Goal: Obtain resource: Download file/media

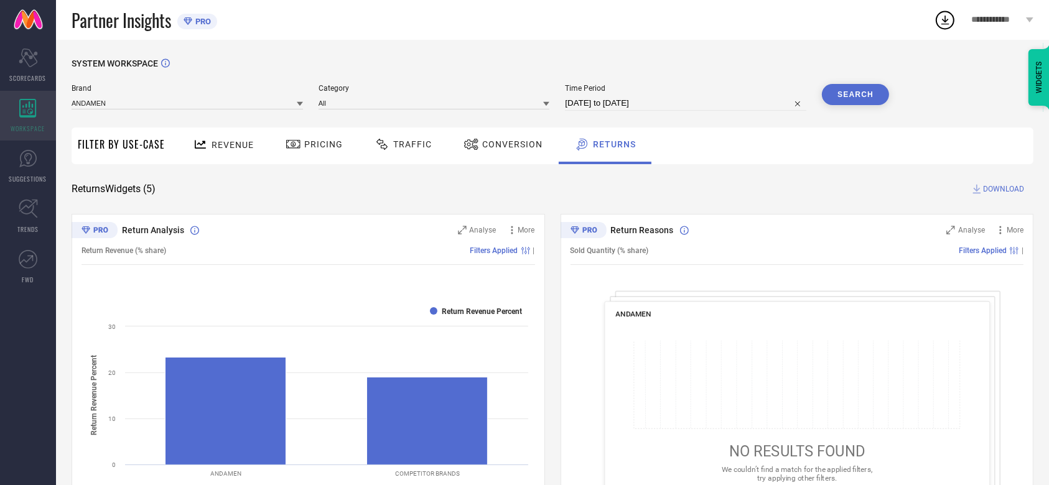
click at [15, 112] on div "WORKSPACE" at bounding box center [28, 116] width 56 height 50
click at [651, 114] on div "Brand ANDAMEN Category All Time Period [DATE] to [DATE] Search" at bounding box center [481, 102] width 818 height 37
click at [623, 96] on div "Time Period [DATE] to [DATE]" at bounding box center [685, 97] width 241 height 27
click at [625, 103] on input "[DATE] to [DATE]" at bounding box center [685, 103] width 241 height 15
select select "8"
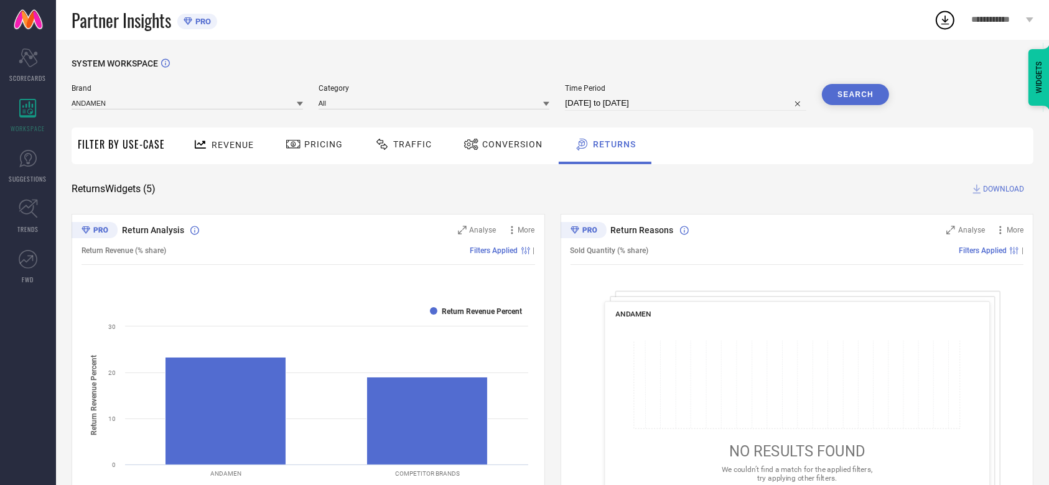
select select "2025"
select select "9"
select select "2025"
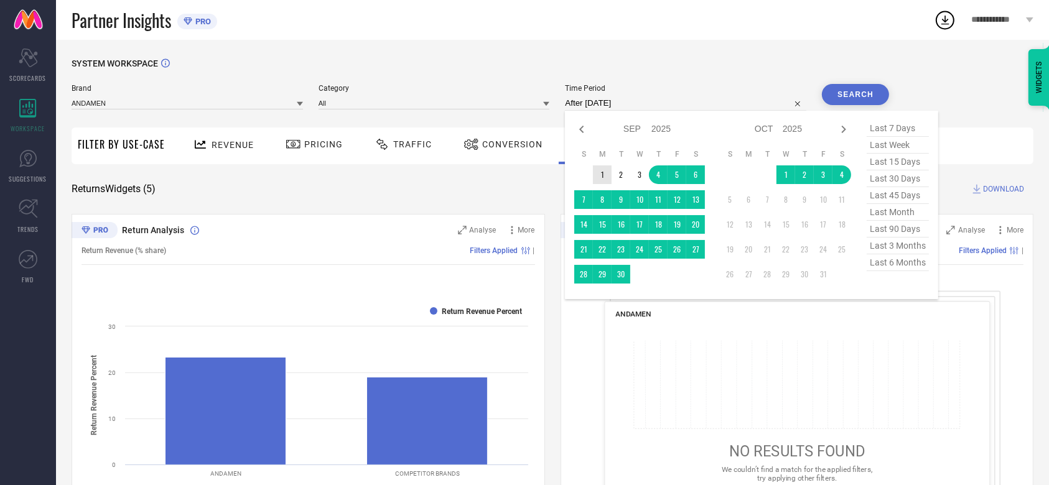
click at [602, 175] on td "1" at bounding box center [602, 174] width 19 height 19
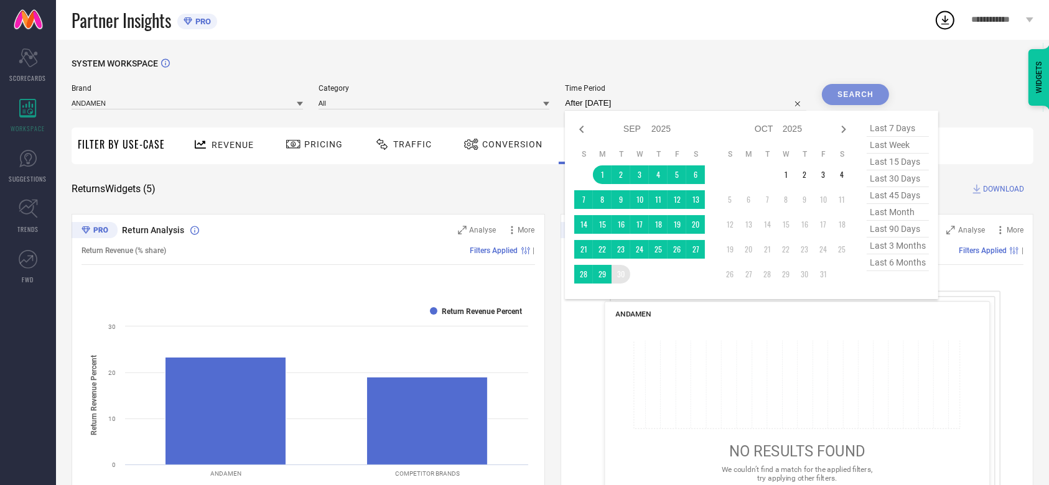
type input "[DATE] to [DATE]"
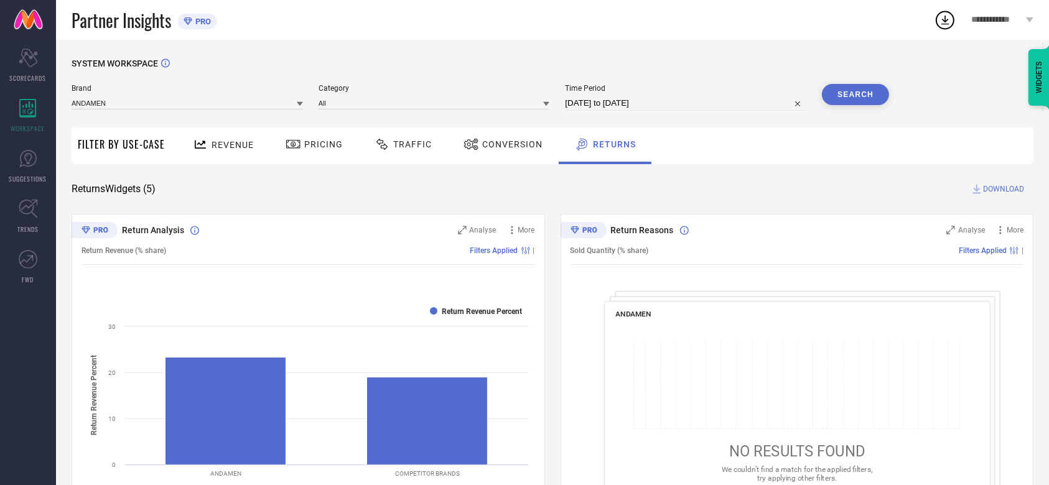
click at [844, 95] on button "Search" at bounding box center [855, 94] width 67 height 21
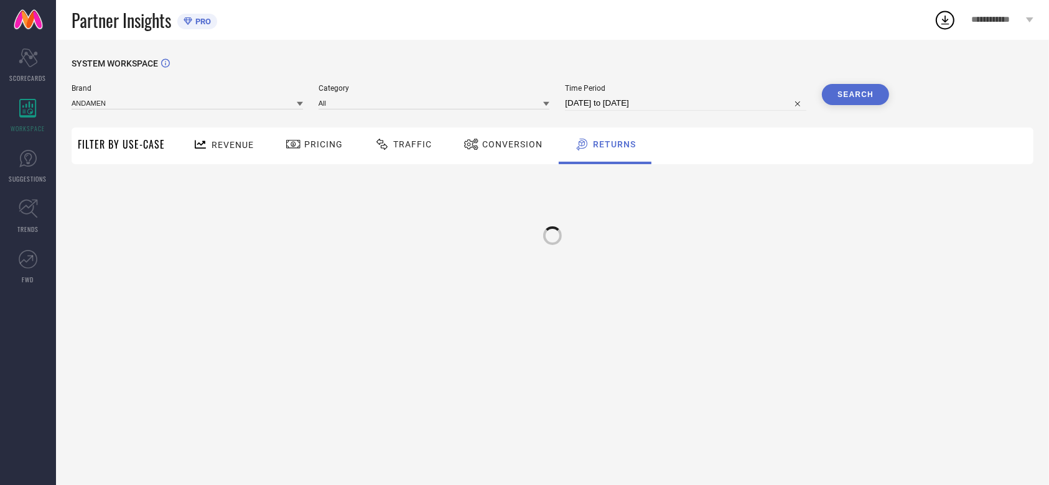
click at [524, 140] on span "Conversion" at bounding box center [512, 144] width 60 height 10
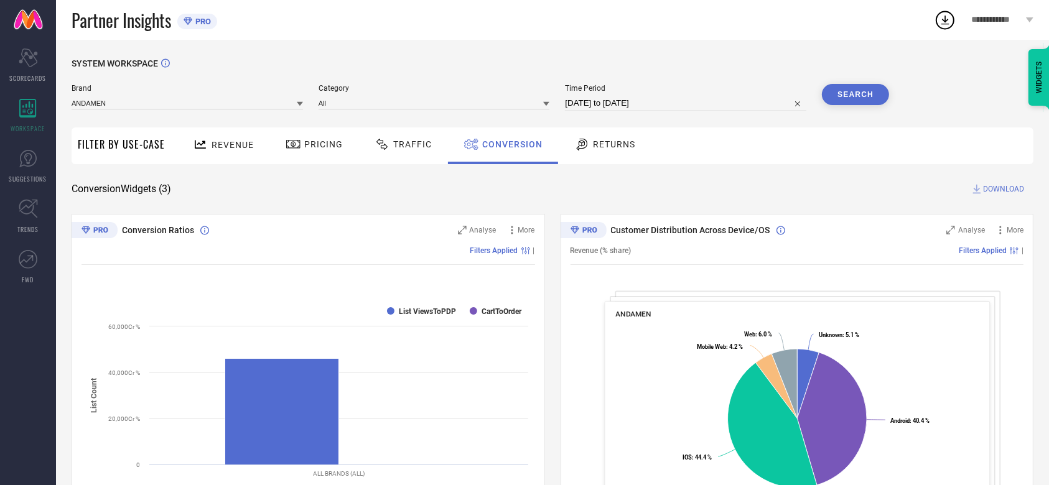
click at [996, 196] on div "SYSTEM WORKSPACE Brand ANDAMEN Category All Time Period [DATE] to [DATE] Search…" at bounding box center [553, 454] width 962 height 793
click at [997, 190] on span "DOWNLOAD" at bounding box center [1003, 189] width 41 height 12
click at [901, 171] on div "SYSTEM WORKSPACE Brand ANDAMEN Category All Time Period [DATE] to [DATE] Search…" at bounding box center [553, 454] width 962 height 793
click at [987, 185] on span "DOWNLOAD" at bounding box center [1003, 189] width 41 height 12
click at [938, 22] on icon at bounding box center [945, 20] width 22 height 22
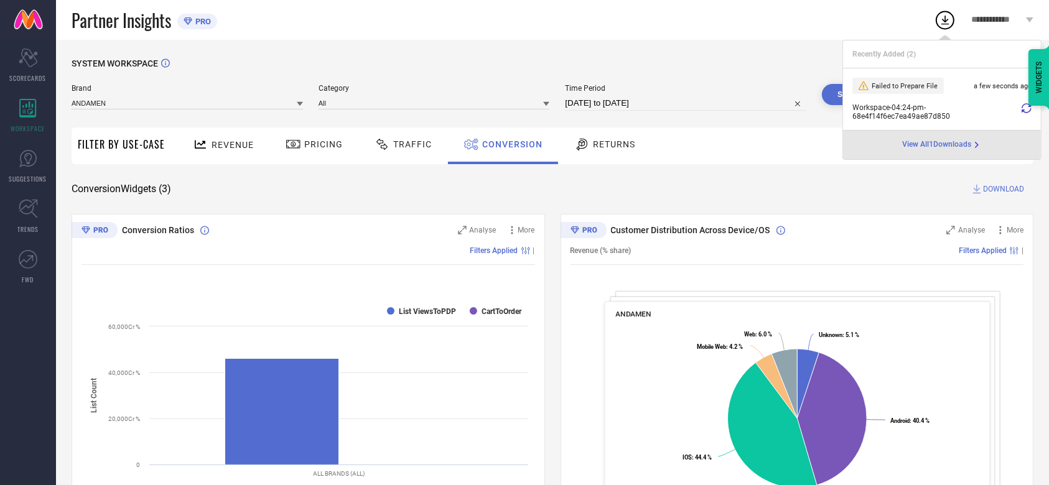
scroll to position [63, 0]
